Goal: Check status: Check status

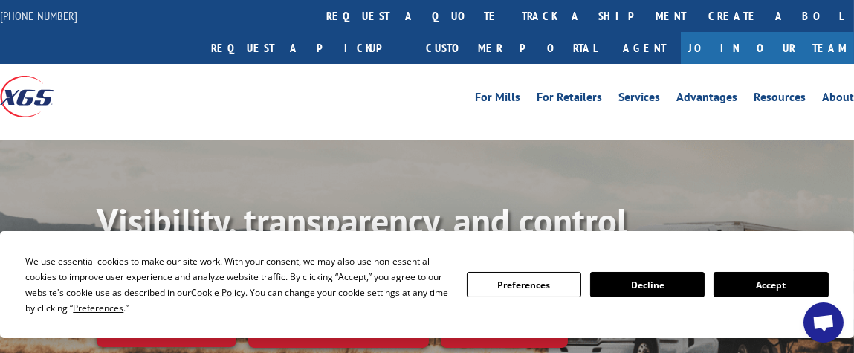
click at [767, 278] on button "Accept" at bounding box center [771, 284] width 114 height 25
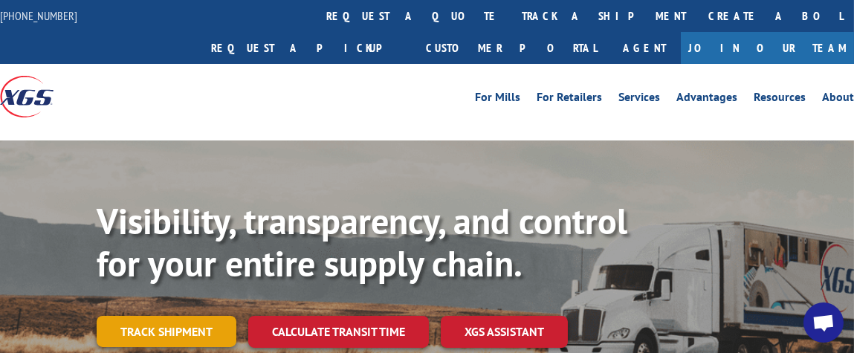
click at [172, 316] on link "Track shipment" at bounding box center [167, 331] width 140 height 31
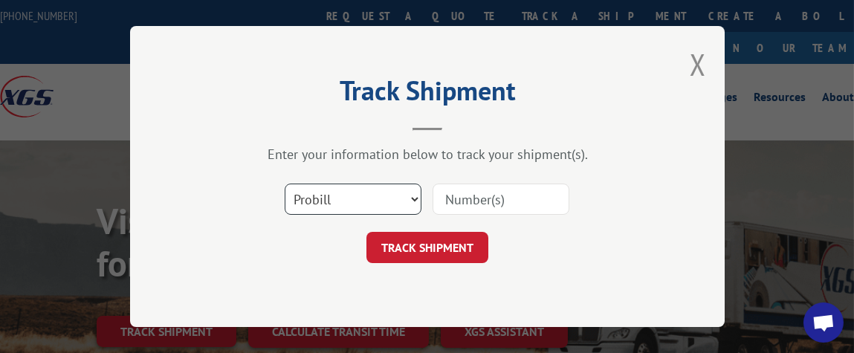
click at [411, 204] on select "Select category... Probill BOL PO" at bounding box center [353, 199] width 137 height 31
select select "bol"
click at [285, 184] on select "Select category... Probill BOL PO" at bounding box center [353, 199] width 137 height 31
click at [413, 196] on select "Select category... Probill BOL PO" at bounding box center [353, 199] width 137 height 31
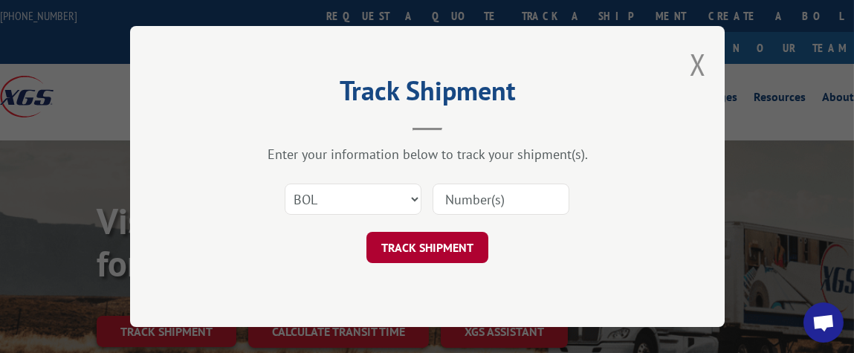
drag, startPoint x: 430, startPoint y: 240, endPoint x: 442, endPoint y: 242, distance: 12.1
click at [430, 242] on button "TRACK SHIPMENT" at bounding box center [428, 247] width 122 height 31
type input "17442886"
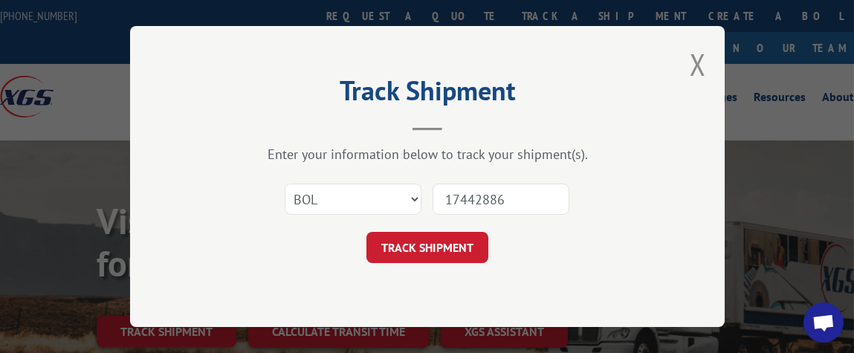
click at [443, 259] on button "TRACK SHIPMENT" at bounding box center [428, 247] width 122 height 31
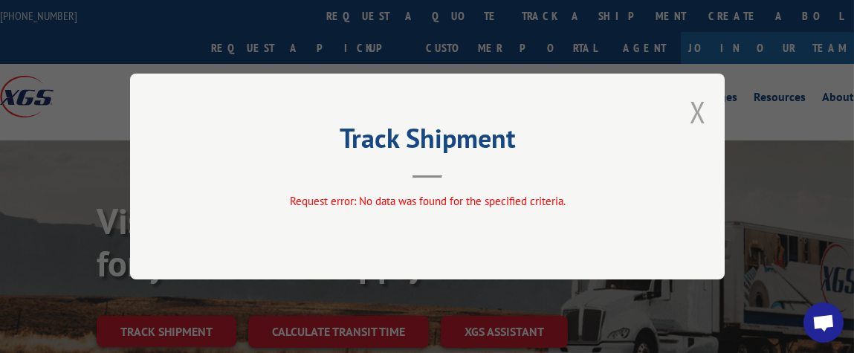
click at [699, 112] on button "Close modal" at bounding box center [698, 111] width 16 height 39
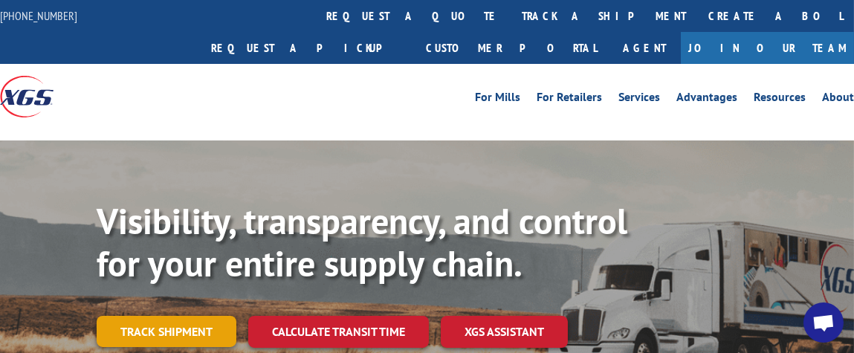
click at [181, 316] on link "Track shipment" at bounding box center [167, 331] width 140 height 31
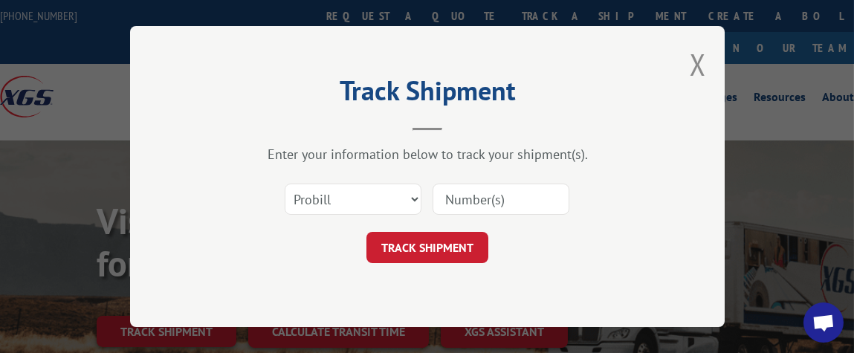
click at [488, 203] on input at bounding box center [501, 199] width 137 height 31
type input "17442886"
click at [426, 251] on button "TRACK SHIPMENT" at bounding box center [428, 247] width 122 height 31
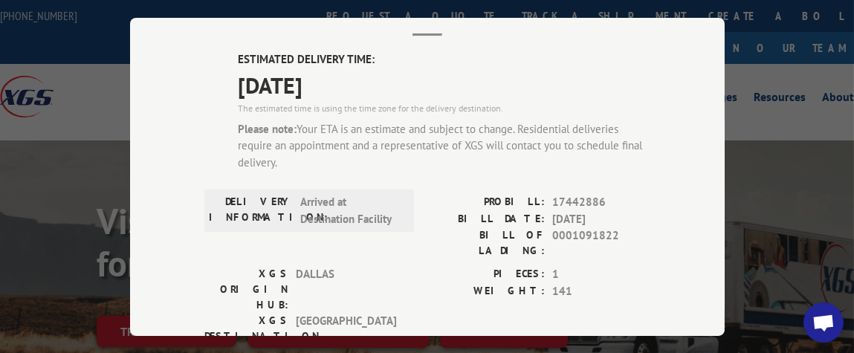
scroll to position [85, 0]
click at [35, 117] on div "Track Shipment ESTIMATED DELIVERY TIME: [DATE] The estimated time is using the …" at bounding box center [427, 176] width 854 height 353
click at [96, 60] on div "Track Shipment ESTIMATED DELIVERY TIME: [DATE] The estimated time is using the …" at bounding box center [427, 176] width 854 height 353
click at [785, 110] on div "Track Shipment ESTIMATED DELIVERY TIME: [DATE] The estimated time is using the …" at bounding box center [427, 176] width 854 height 353
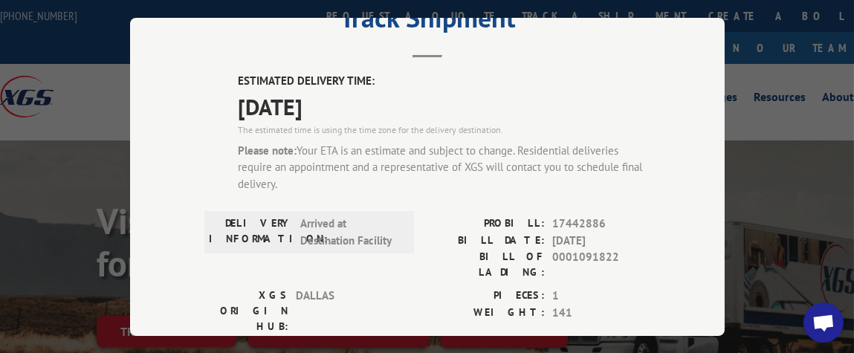
scroll to position [56, 0]
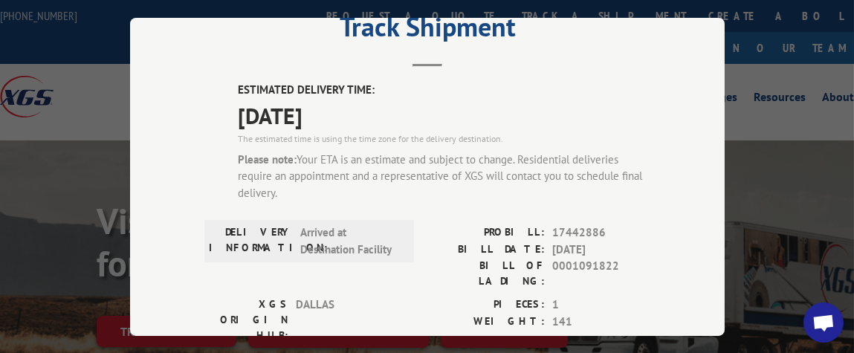
click at [717, 20] on div "Track Shipment ESTIMATED DELIVERY TIME: [DATE] The estimated time is using the …" at bounding box center [427, 177] width 595 height 318
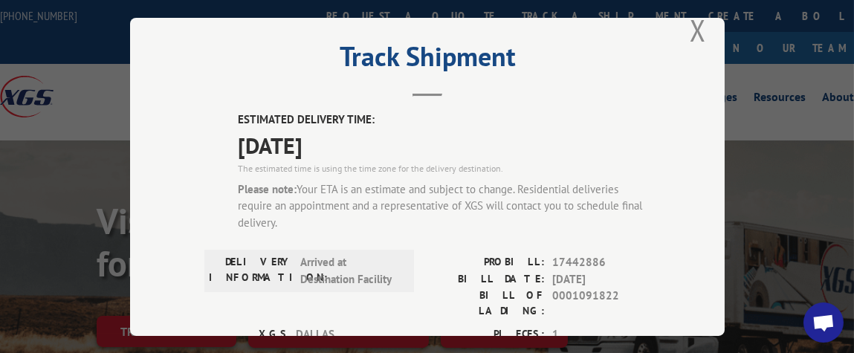
scroll to position [0, 0]
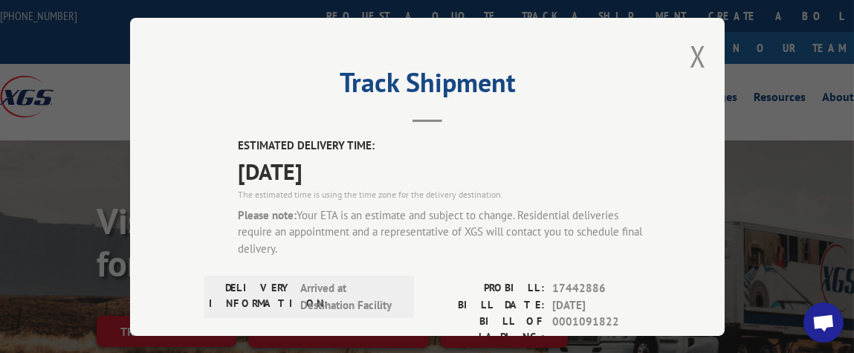
click at [694, 49] on button "Close modal" at bounding box center [698, 55] width 16 height 39
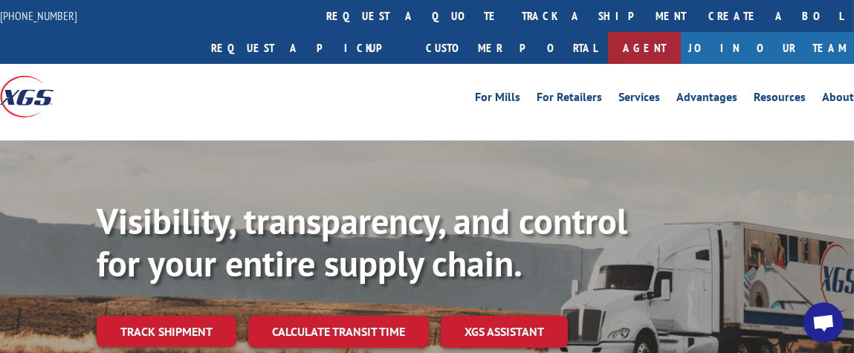
click at [681, 32] on link "Agent" at bounding box center [644, 48] width 73 height 32
click at [579, 91] on link "For Retailers" at bounding box center [569, 99] width 65 height 16
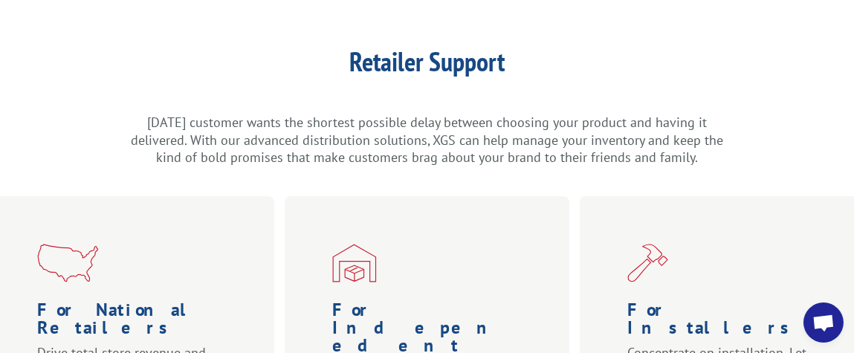
scroll to position [322, 0]
